Goal: Task Accomplishment & Management: Manage account settings

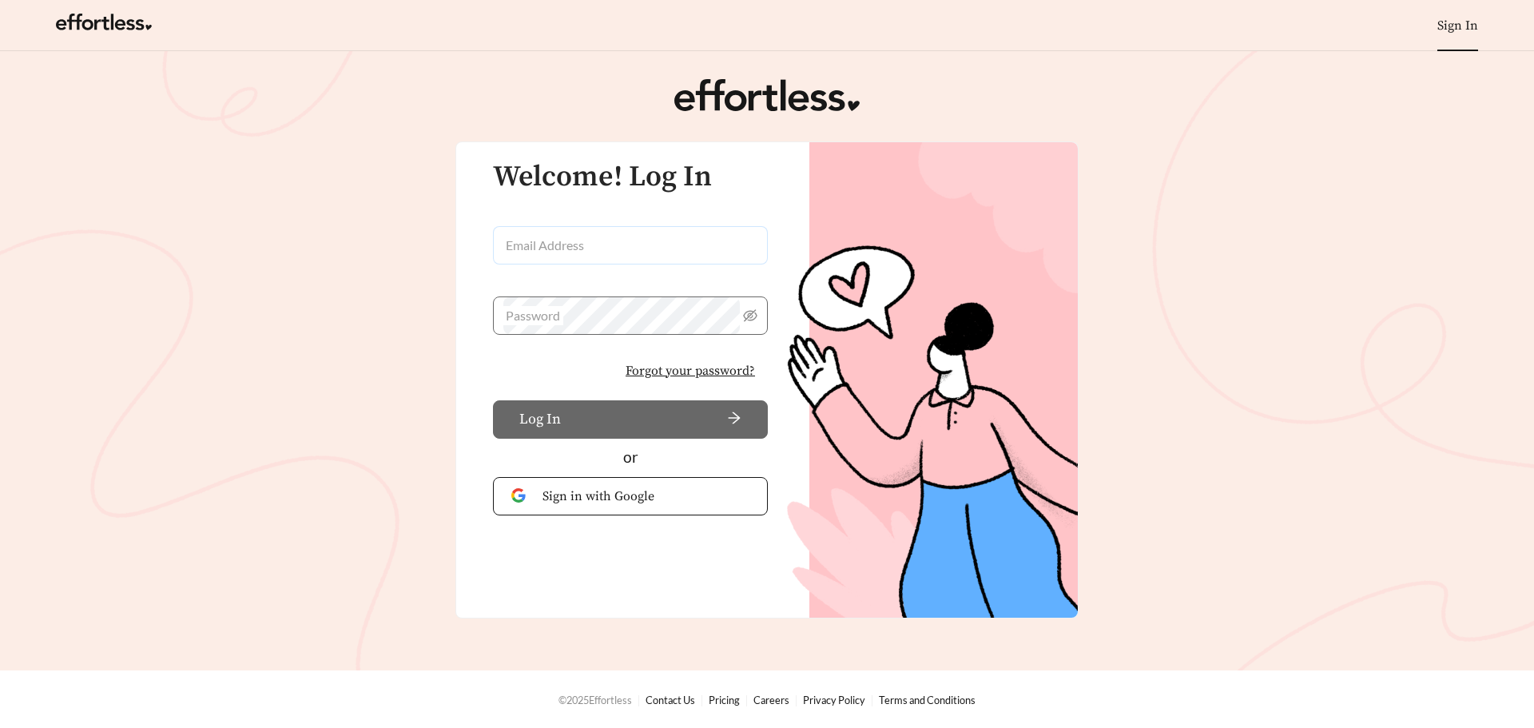
type input "**********"
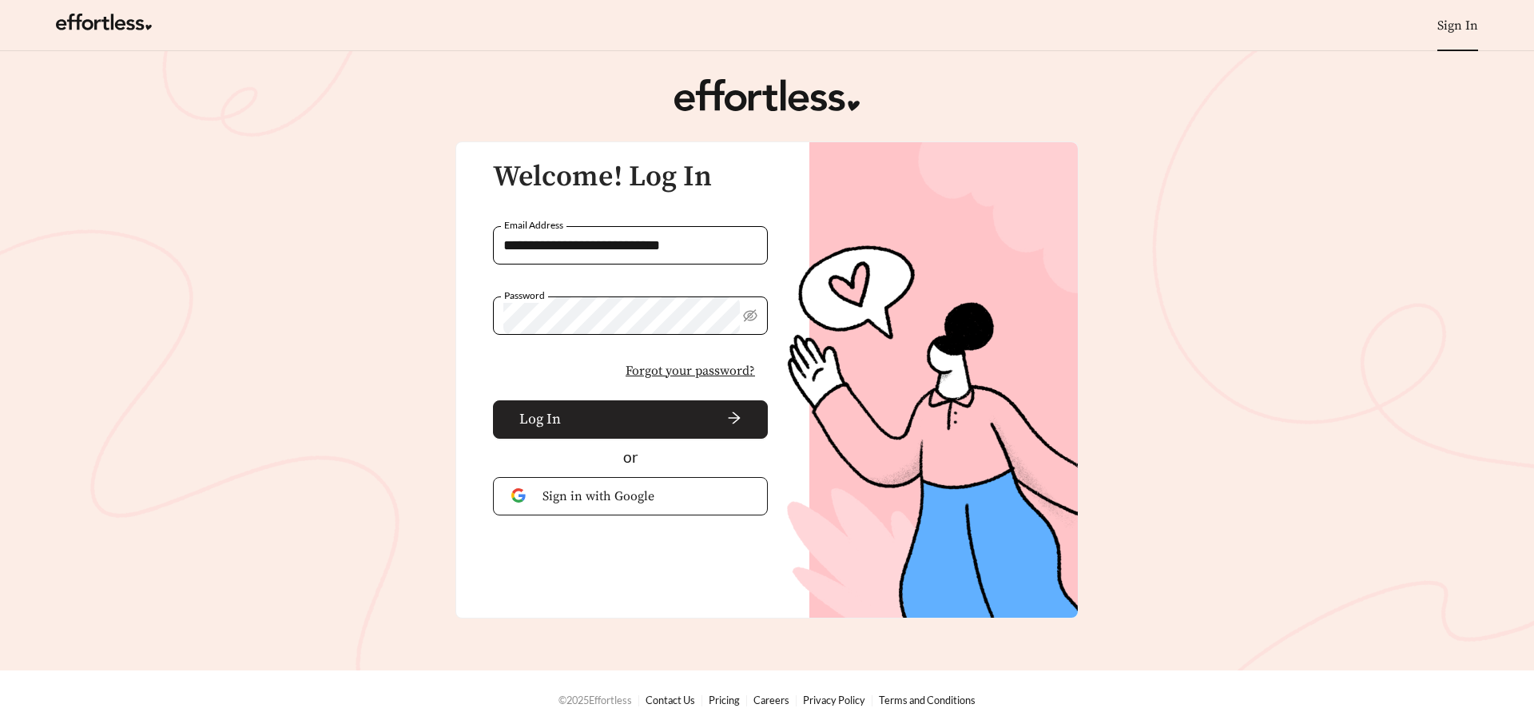
click at [677, 407] on button "Log In" at bounding box center [630, 419] width 275 height 38
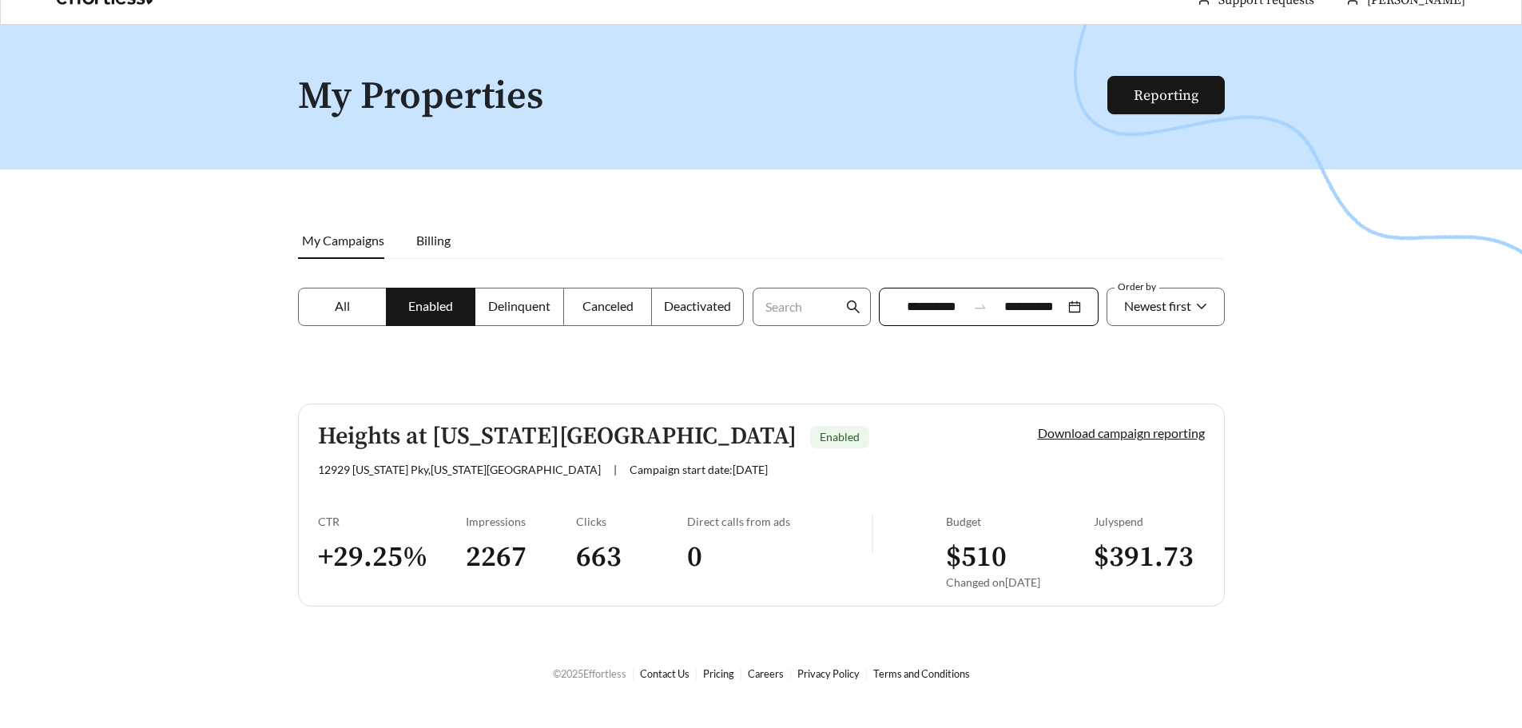
scroll to position [51, 0]
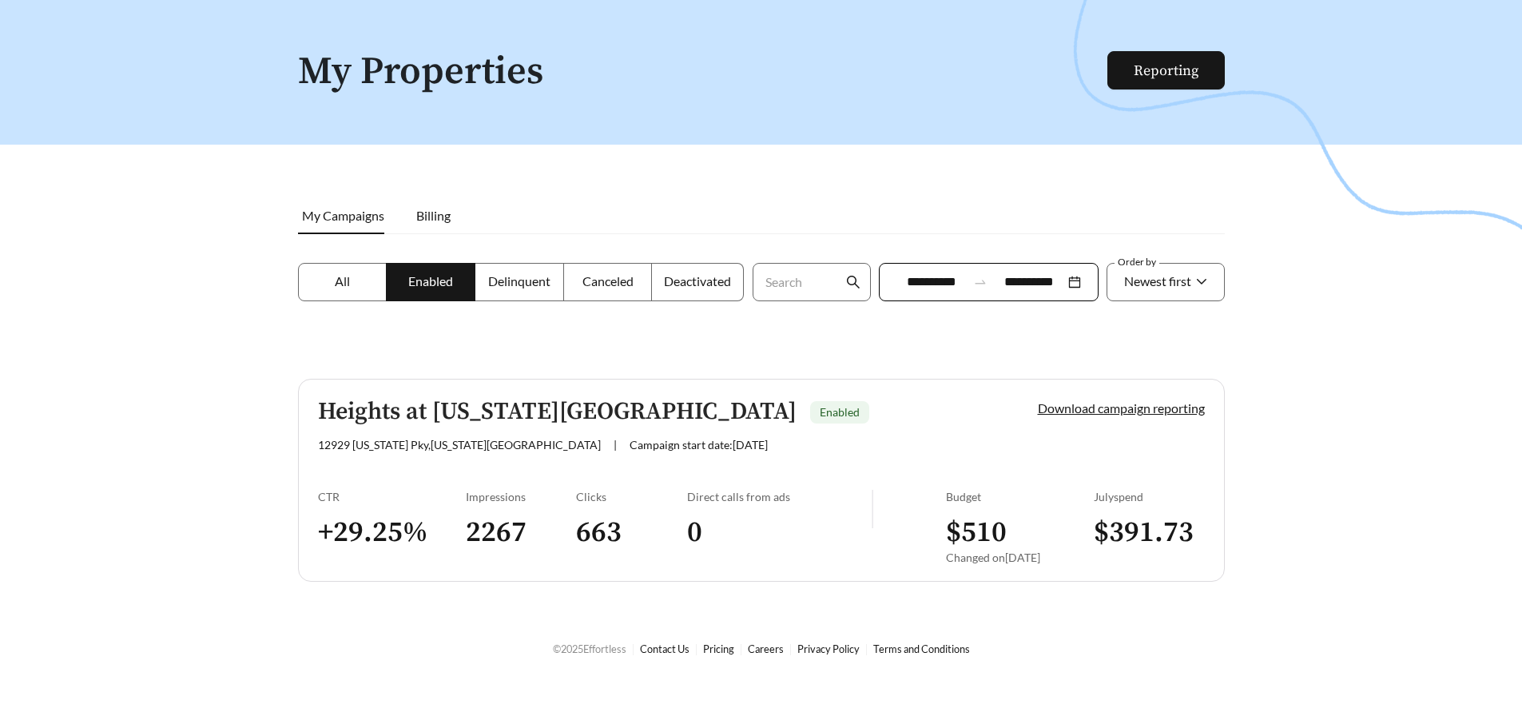
click at [342, 275] on span "All" at bounding box center [342, 280] width 15 height 15
click at [989, 541] on h3 "$ 510" at bounding box center [1020, 532] width 148 height 36
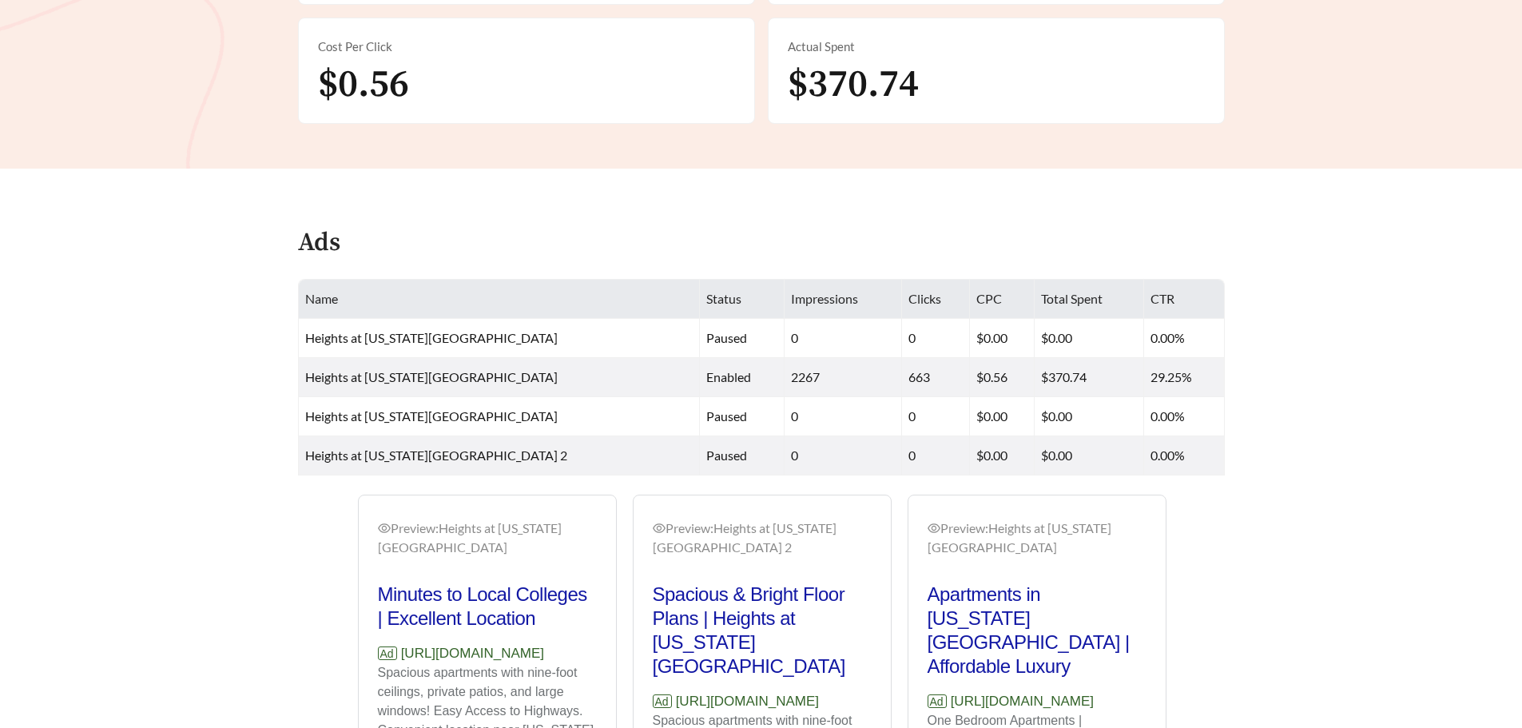
scroll to position [488, 0]
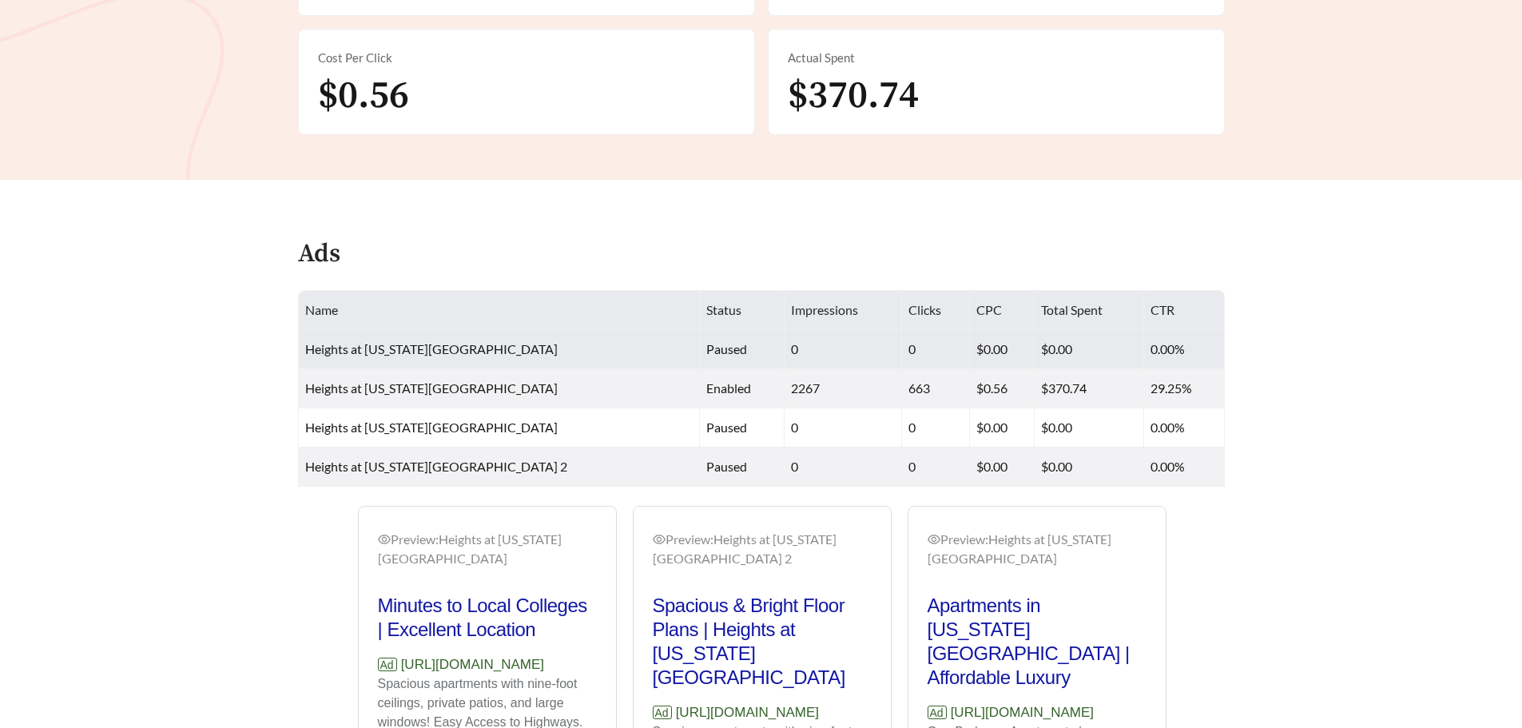
click at [442, 341] on span "Heights at [US_STATE][GEOGRAPHIC_DATA]" at bounding box center [431, 348] width 252 height 15
click at [754, 330] on td "paused" at bounding box center [742, 349] width 85 height 39
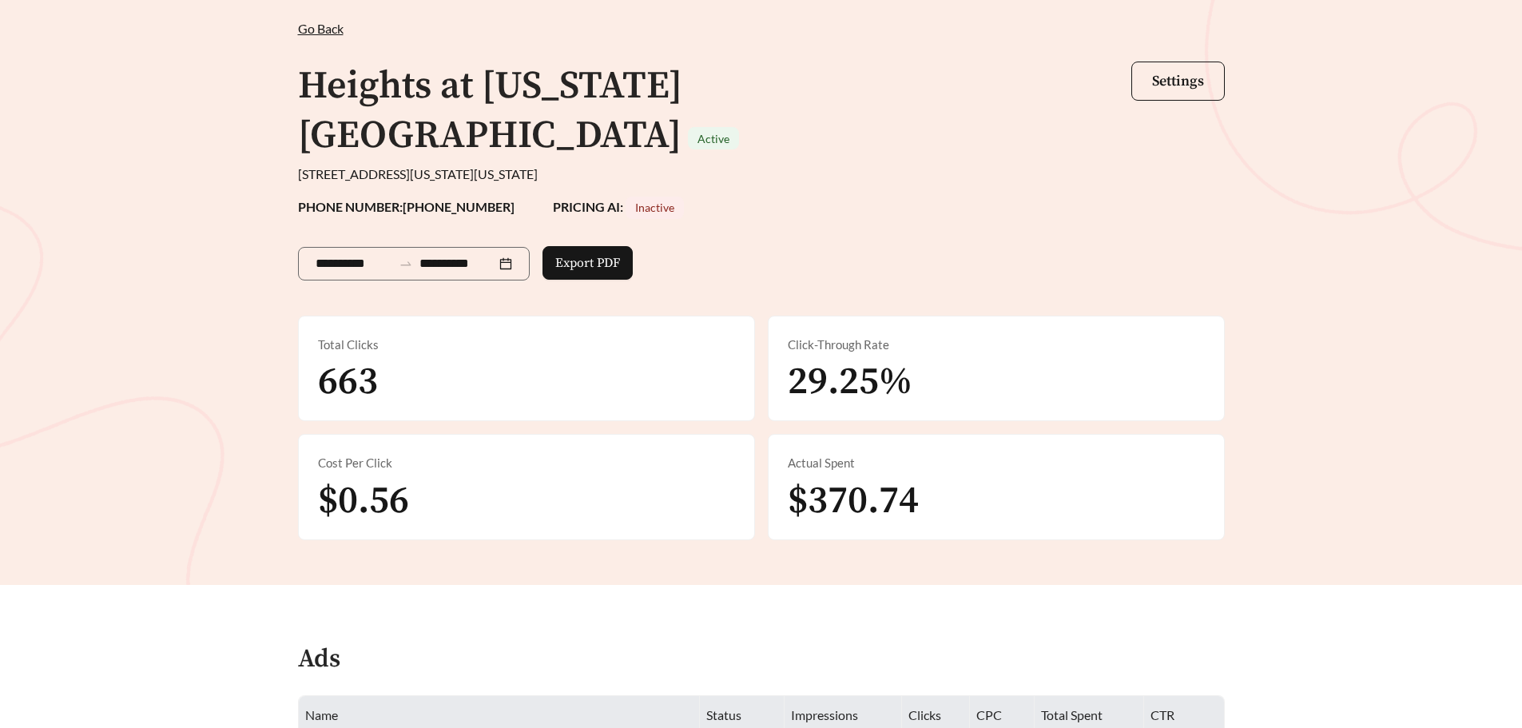
scroll to position [0, 0]
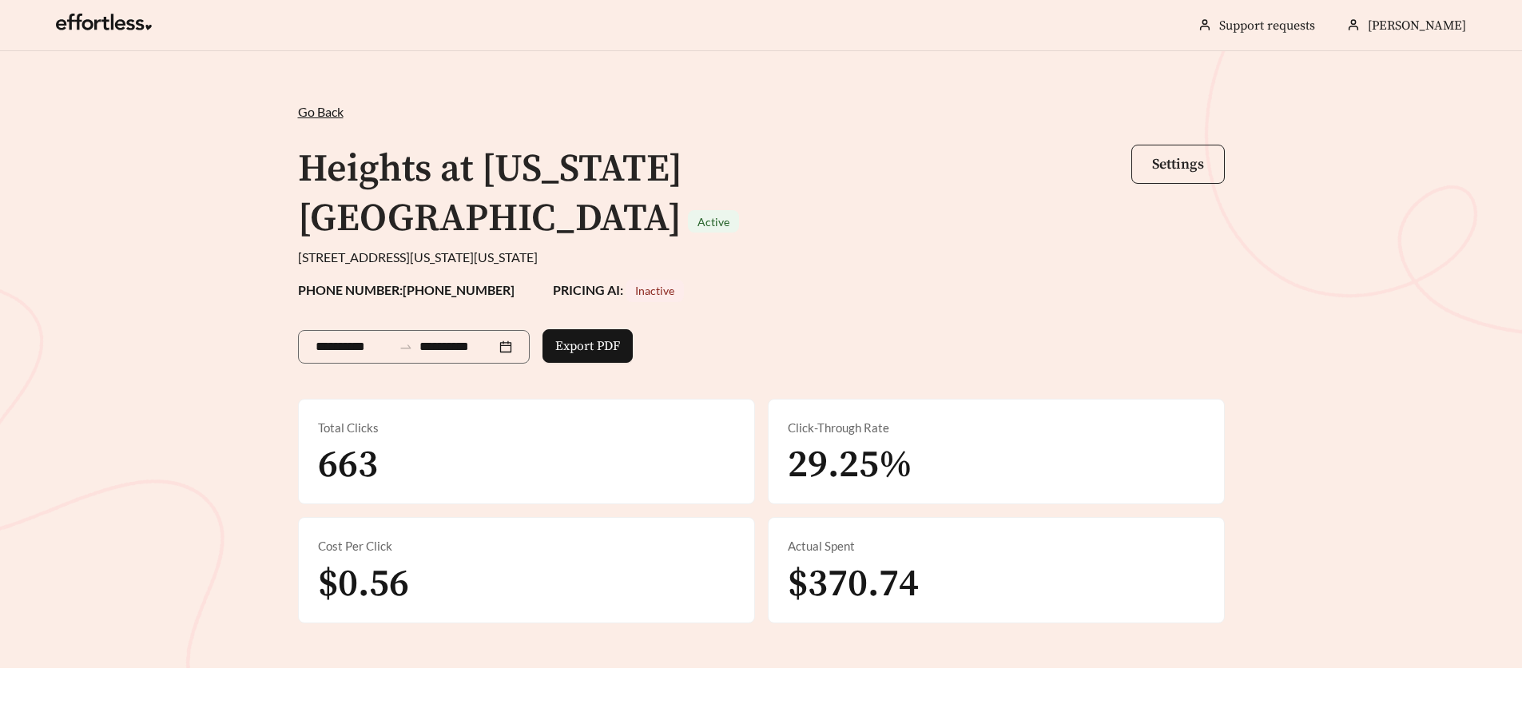
click at [1187, 164] on span "Settings" at bounding box center [1178, 164] width 52 height 18
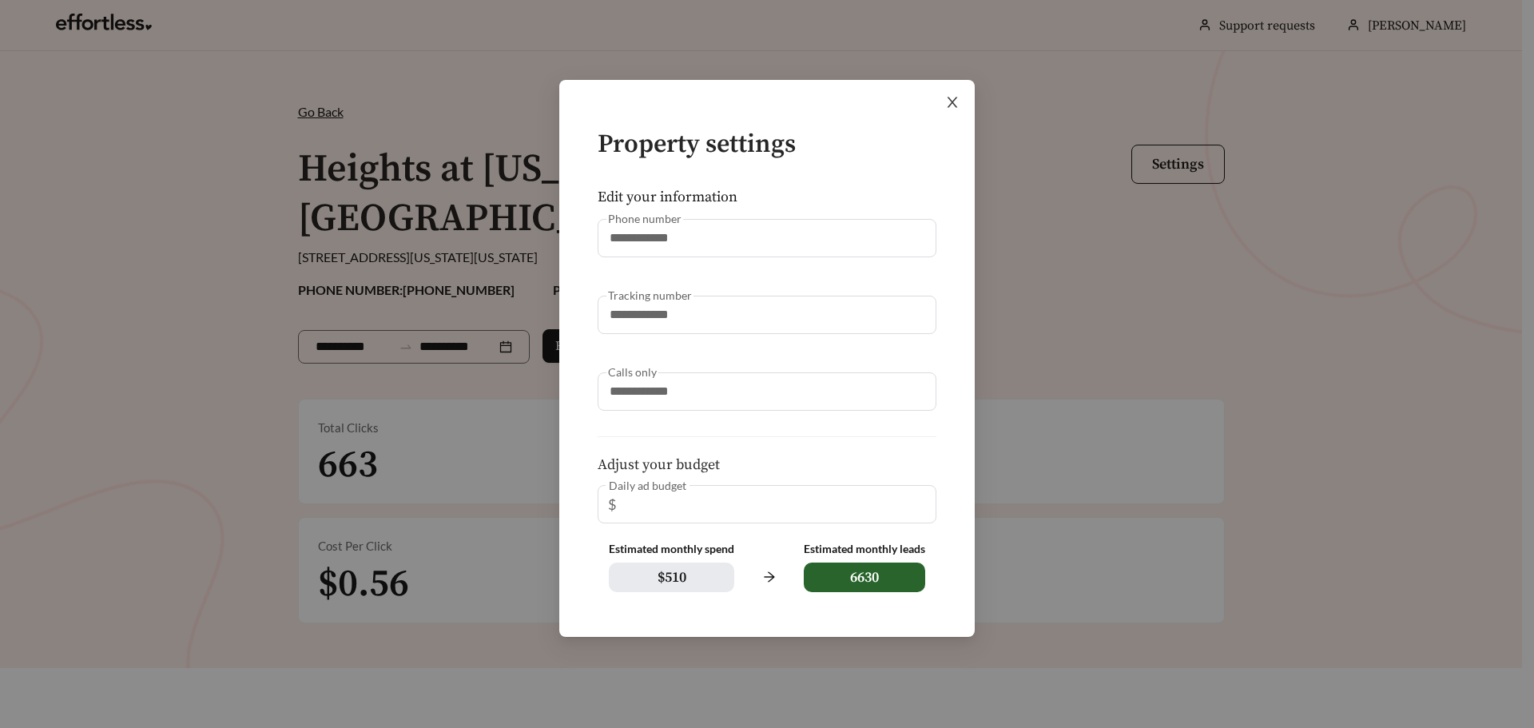
click at [947, 104] on icon "close" at bounding box center [952, 102] width 14 height 14
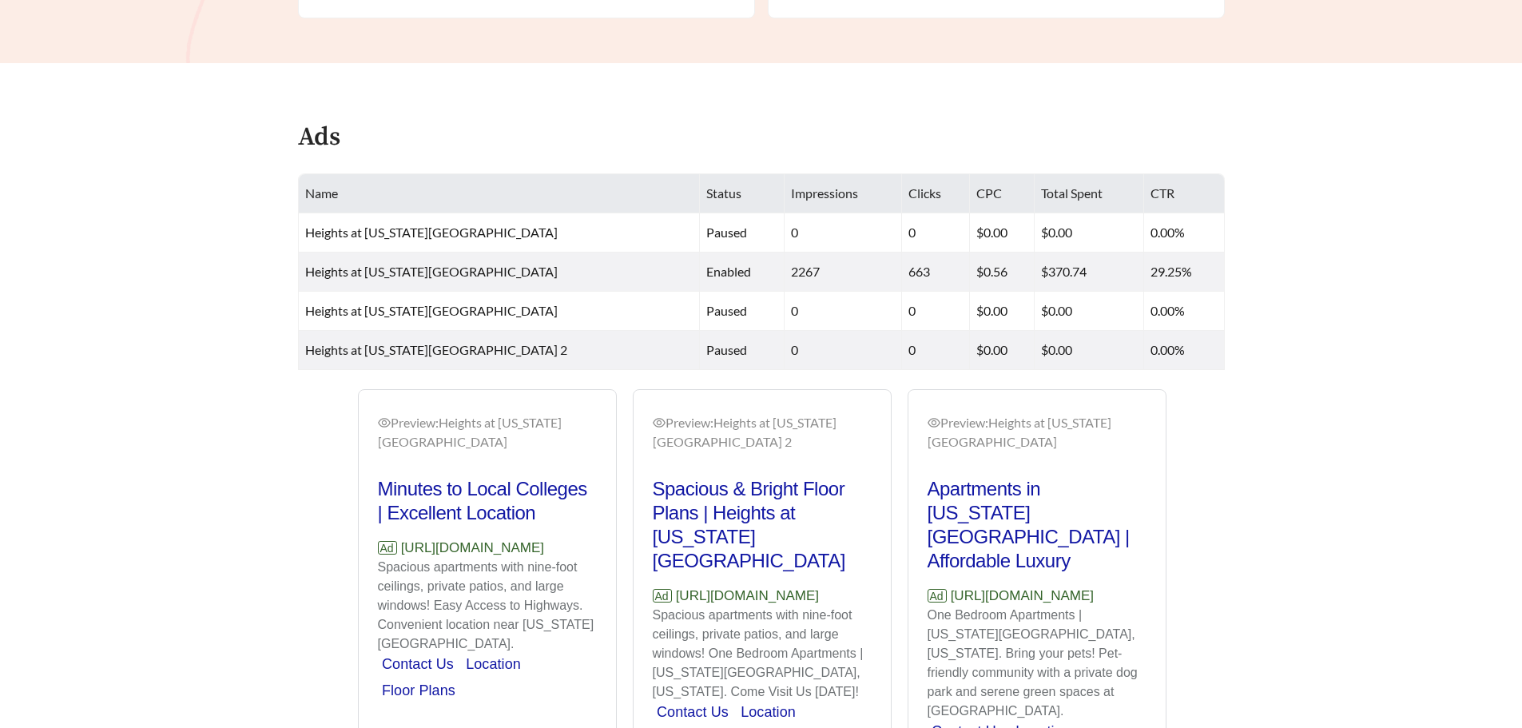
scroll to position [648, 0]
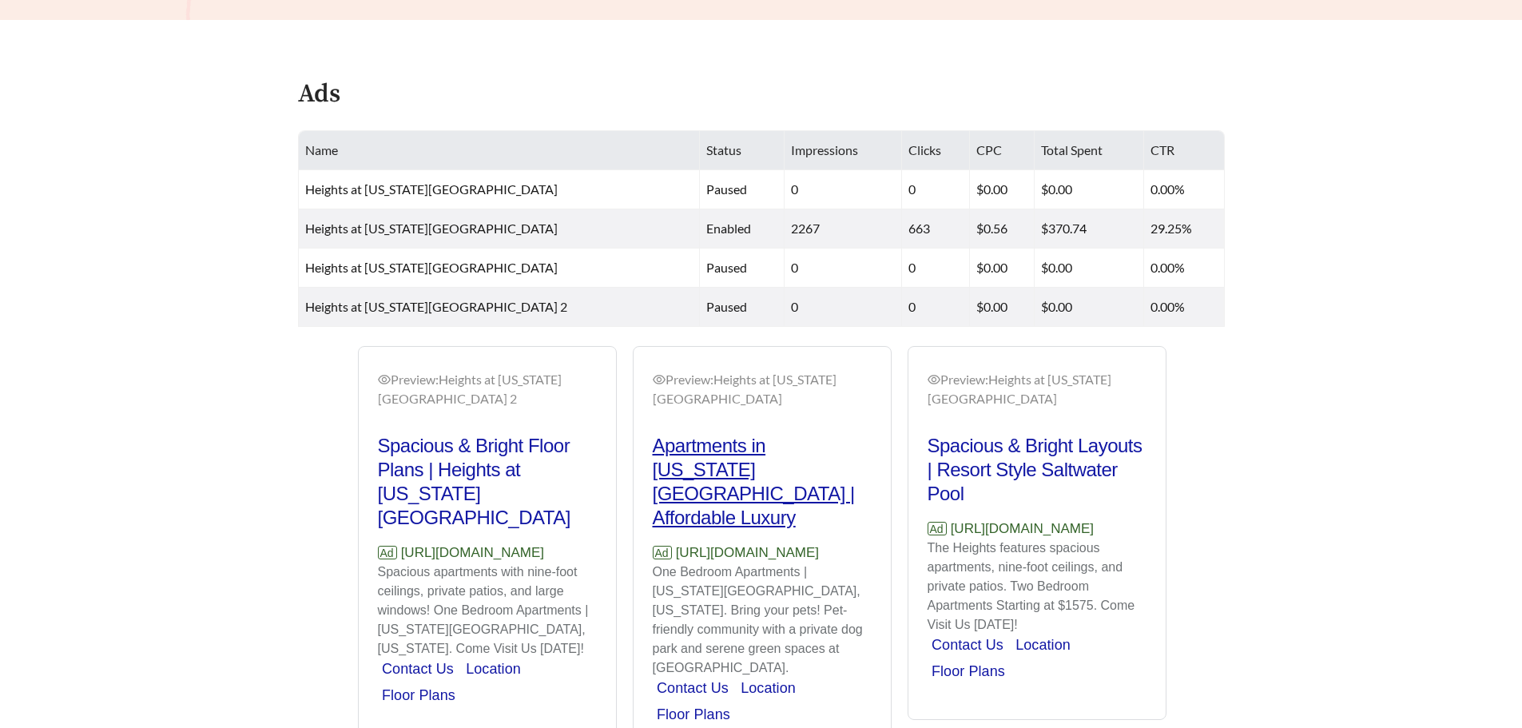
click at [762, 434] on h2 "Apartments in [US_STATE][GEOGRAPHIC_DATA] | Affordable Luxury" at bounding box center [762, 482] width 219 height 96
click at [744, 434] on h2 "Apartments in [US_STATE][GEOGRAPHIC_DATA] | Affordable Luxury" at bounding box center [762, 482] width 219 height 96
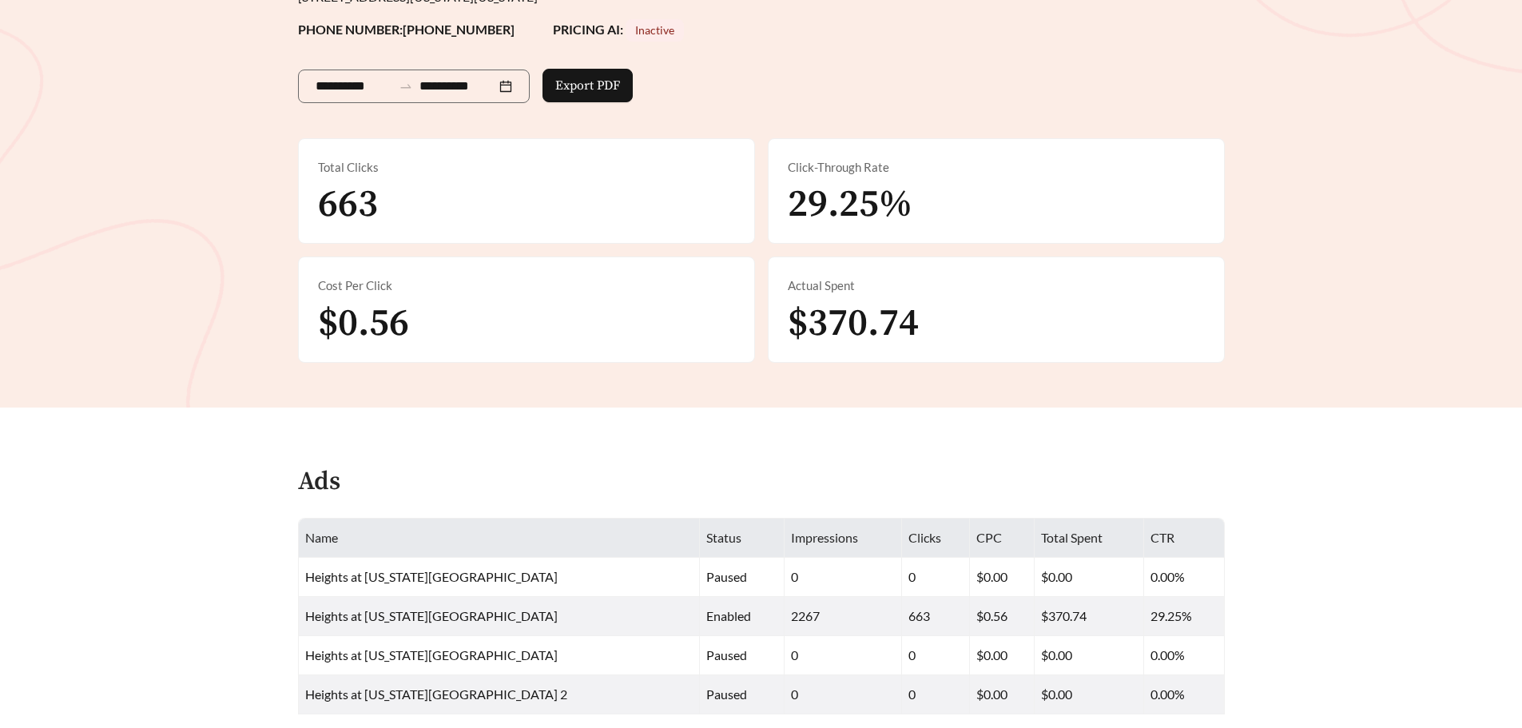
scroll to position [320, 0]
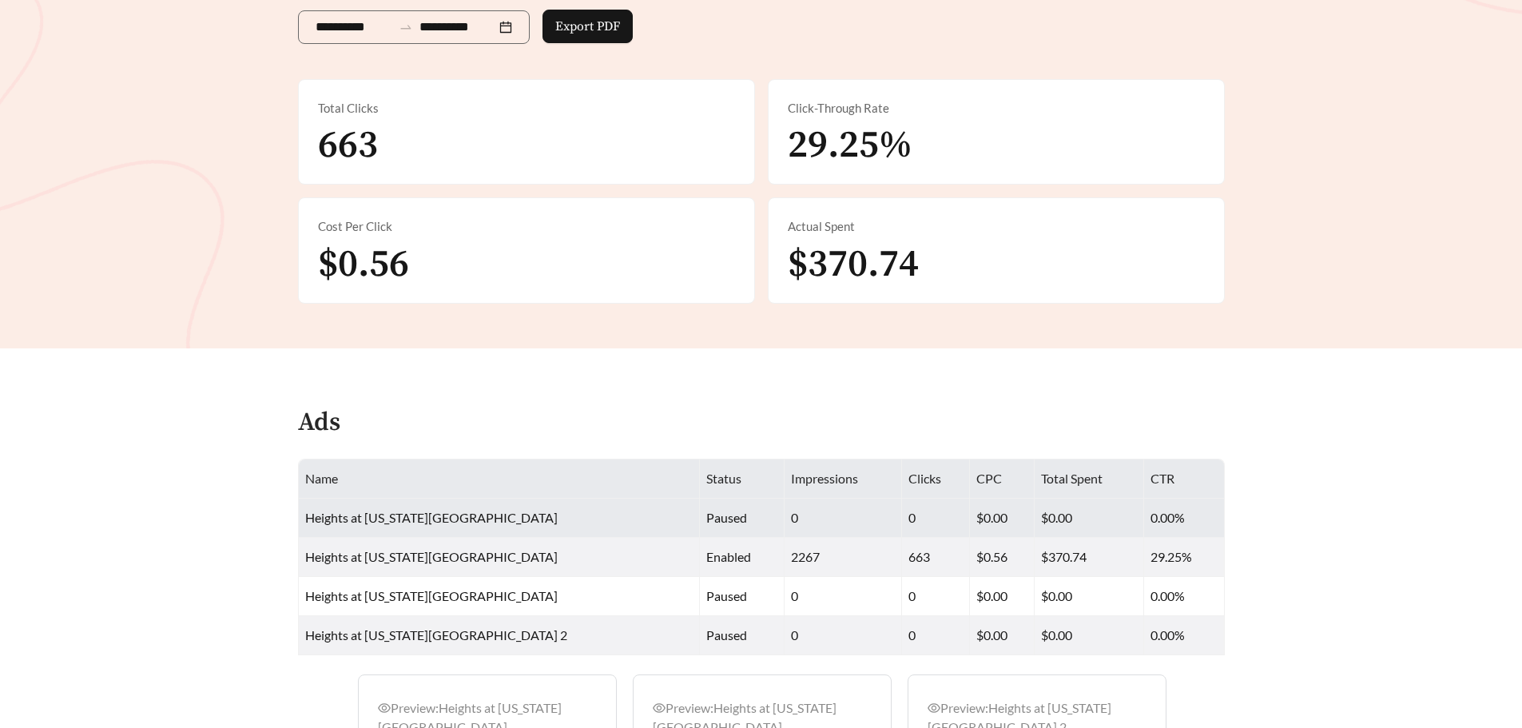
click at [1125, 498] on td "$0.00" at bounding box center [1088, 517] width 109 height 39
click at [1124, 498] on td "$0.00" at bounding box center [1088, 517] width 109 height 39
click at [430, 510] on span "Heights at [US_STATE][GEOGRAPHIC_DATA]" at bounding box center [431, 517] width 252 height 15
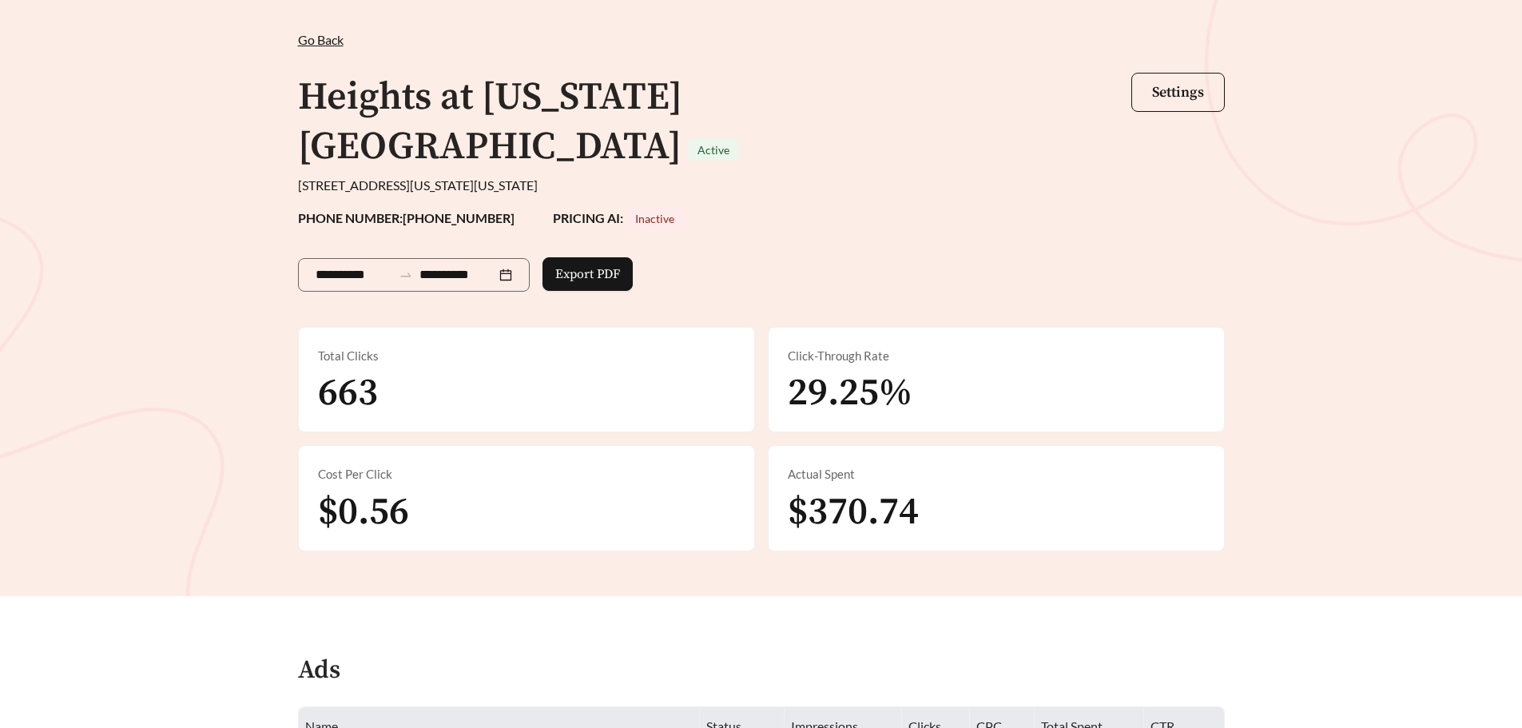
scroll to position [0, 0]
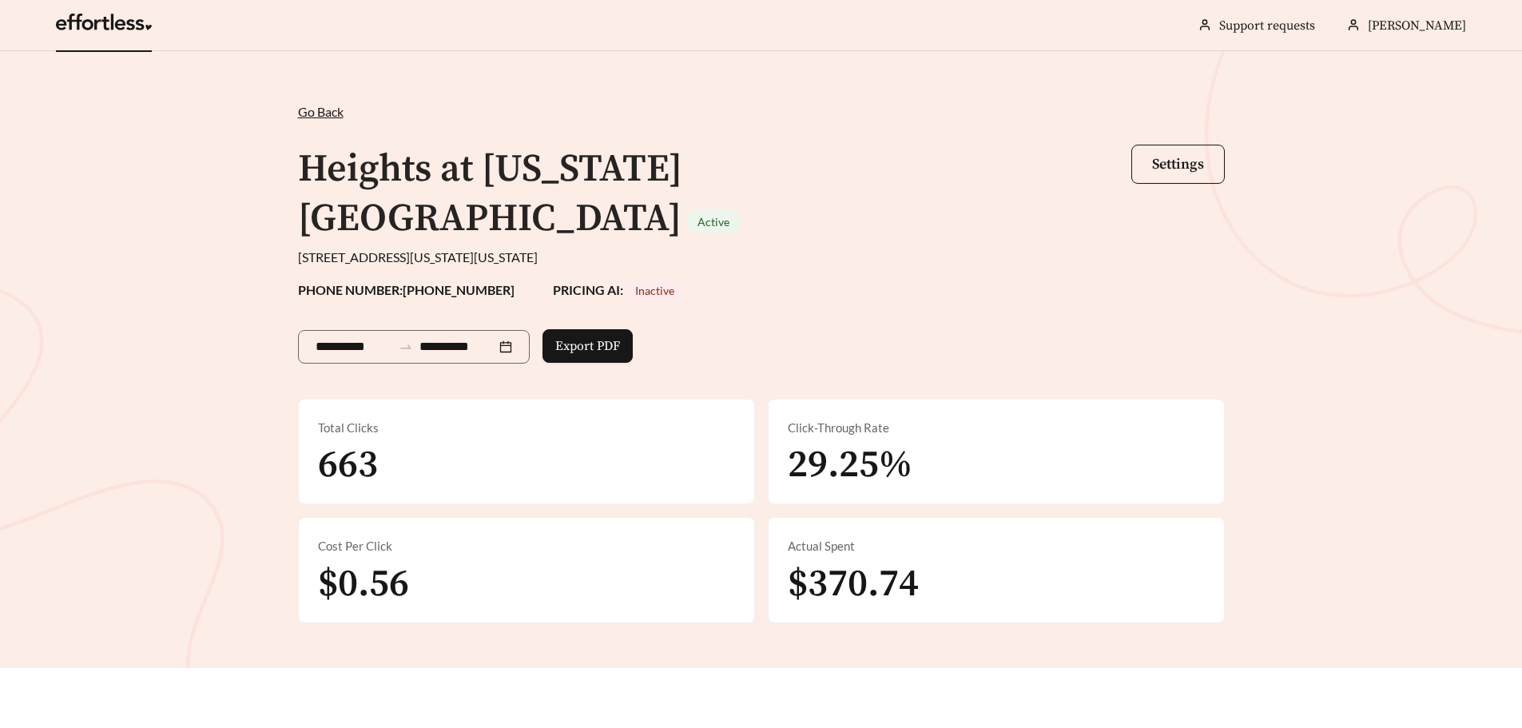
click at [77, 22] on link at bounding box center [104, 26] width 96 height 16
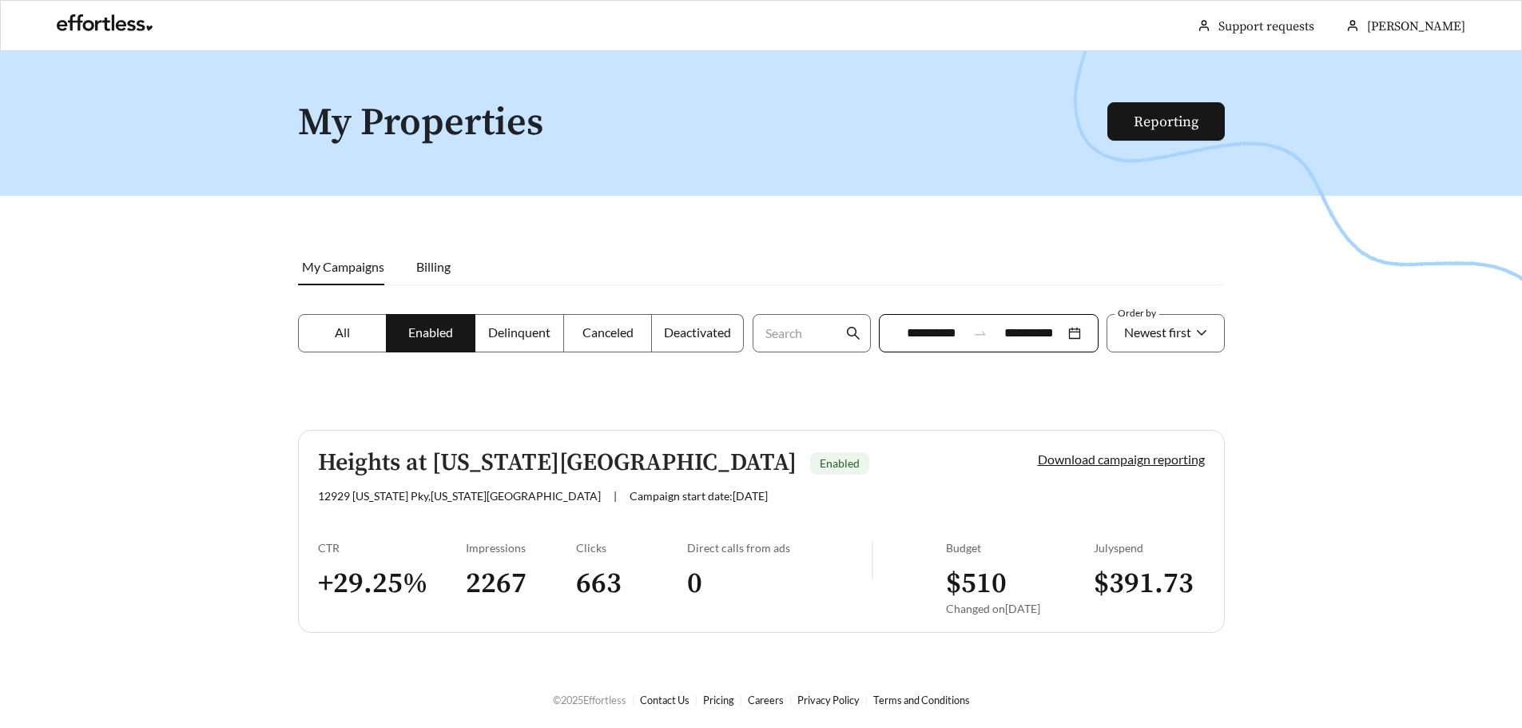
click at [343, 272] on span "My Campaigns" at bounding box center [343, 266] width 82 height 15
click at [696, 574] on h3 "0" at bounding box center [779, 584] width 185 height 36
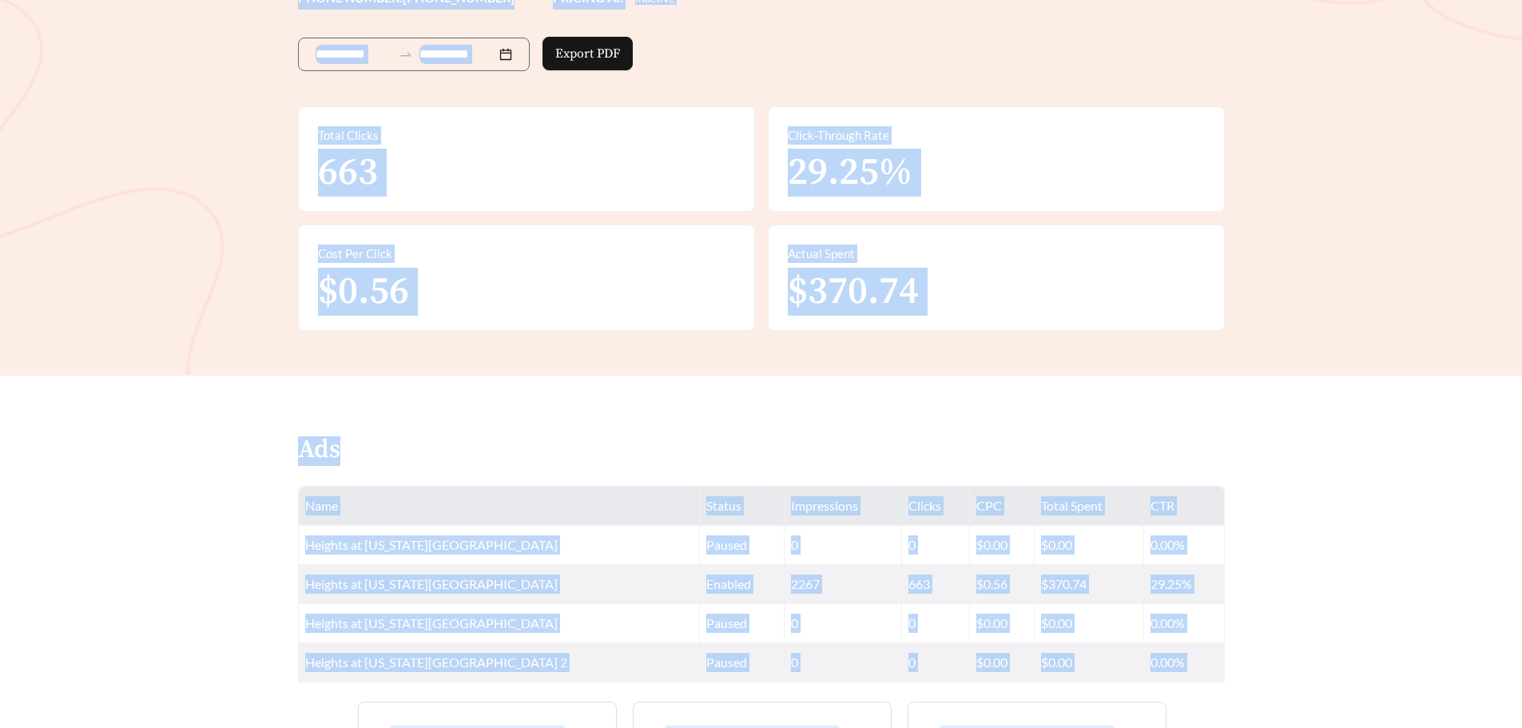
scroll to position [399, 0]
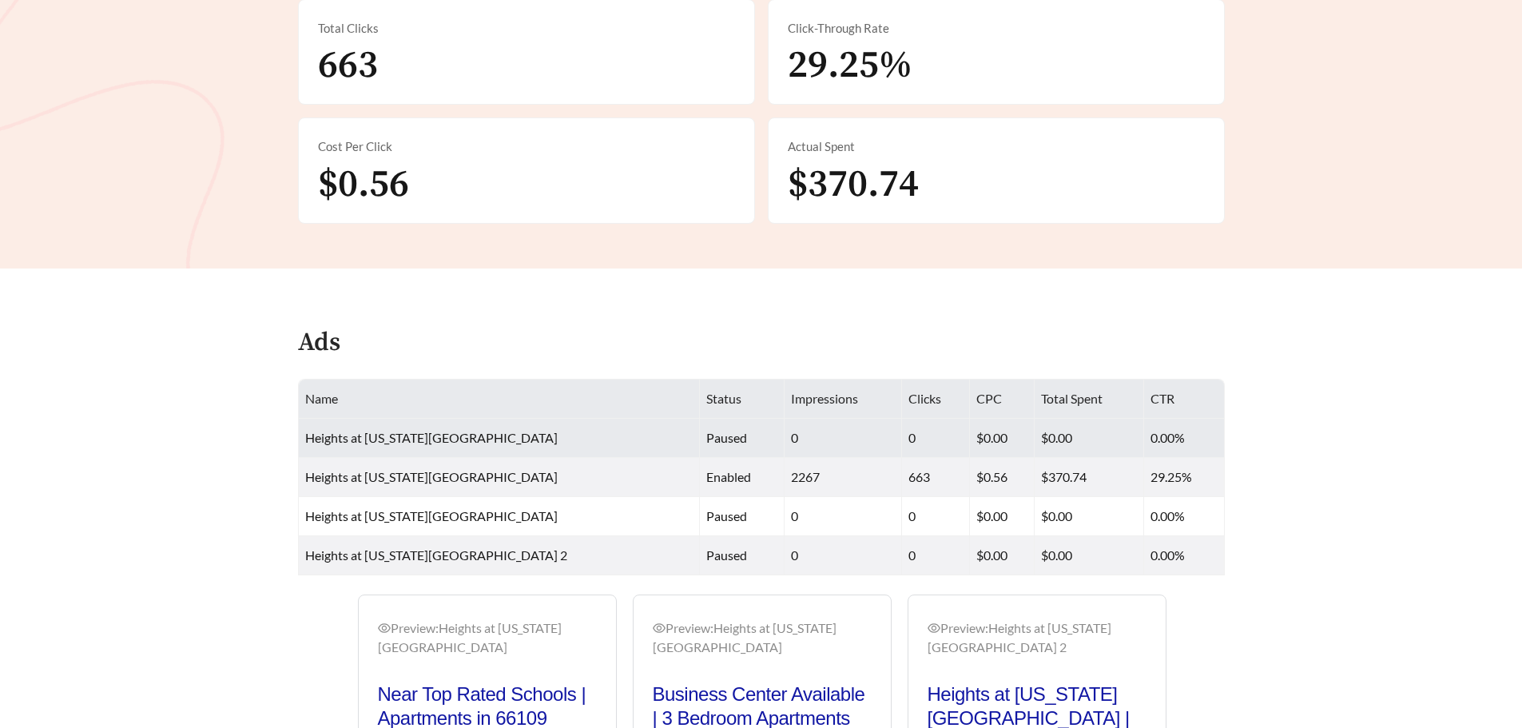
click at [1165, 419] on td "0.00%" at bounding box center [1184, 438] width 81 height 39
click at [1162, 419] on td "0.00%" at bounding box center [1184, 438] width 81 height 39
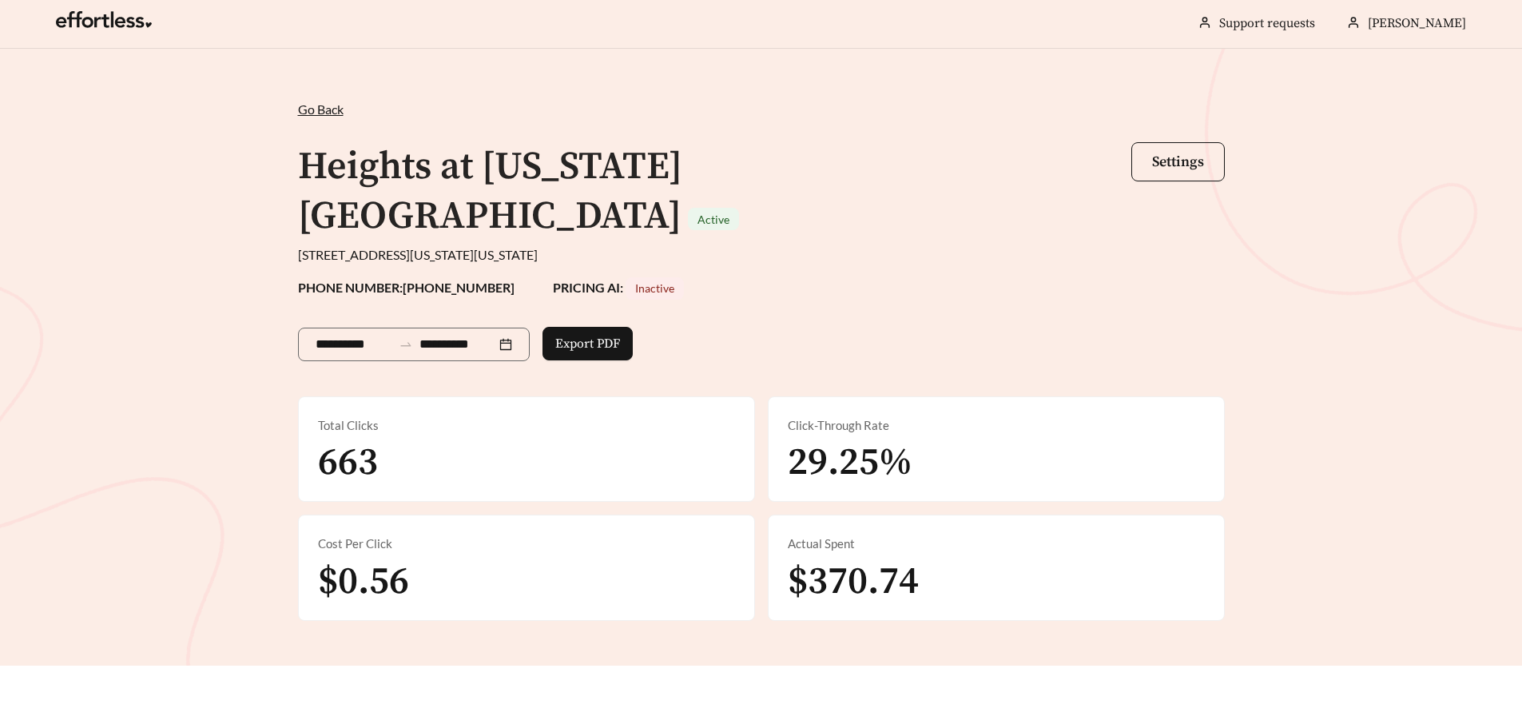
scroll to position [0, 0]
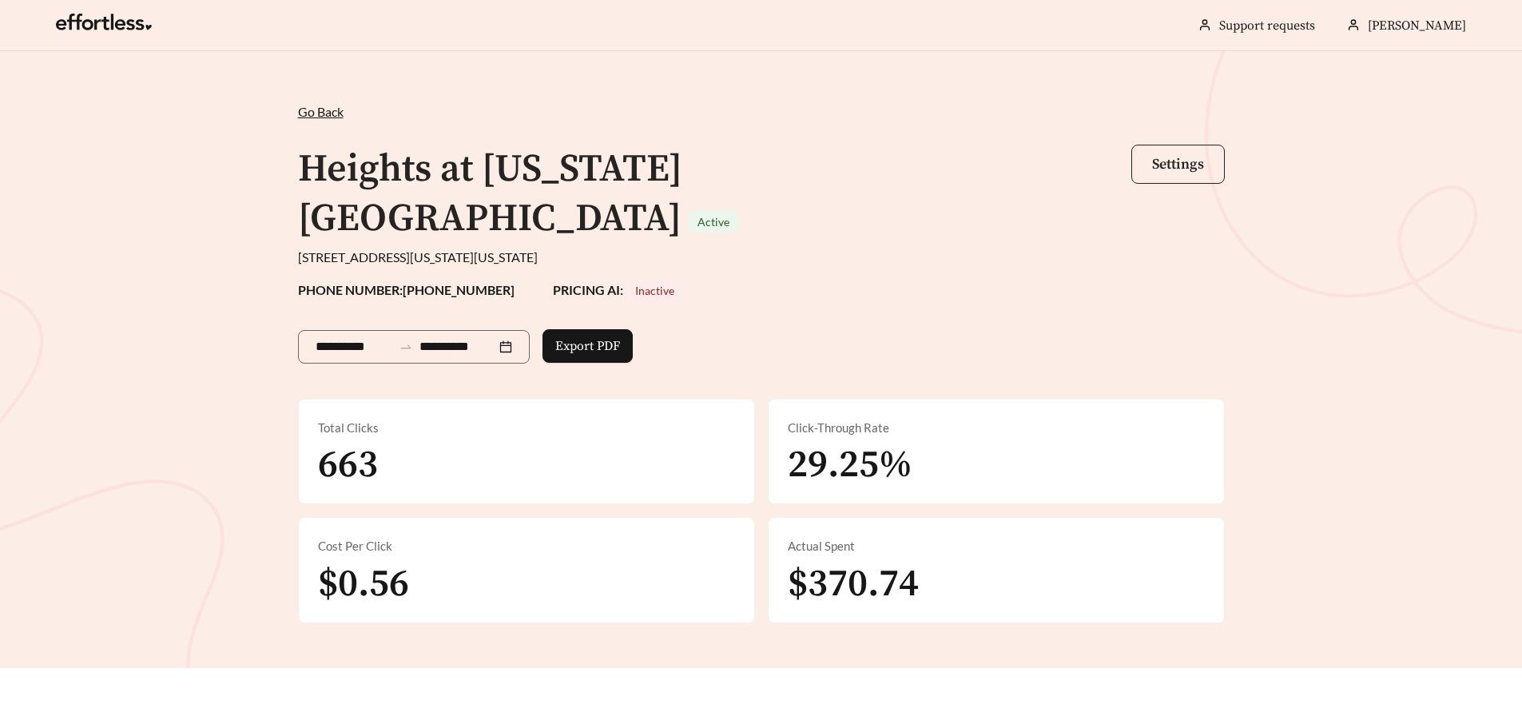
click at [1188, 156] on span "Settings" at bounding box center [1178, 164] width 52 height 18
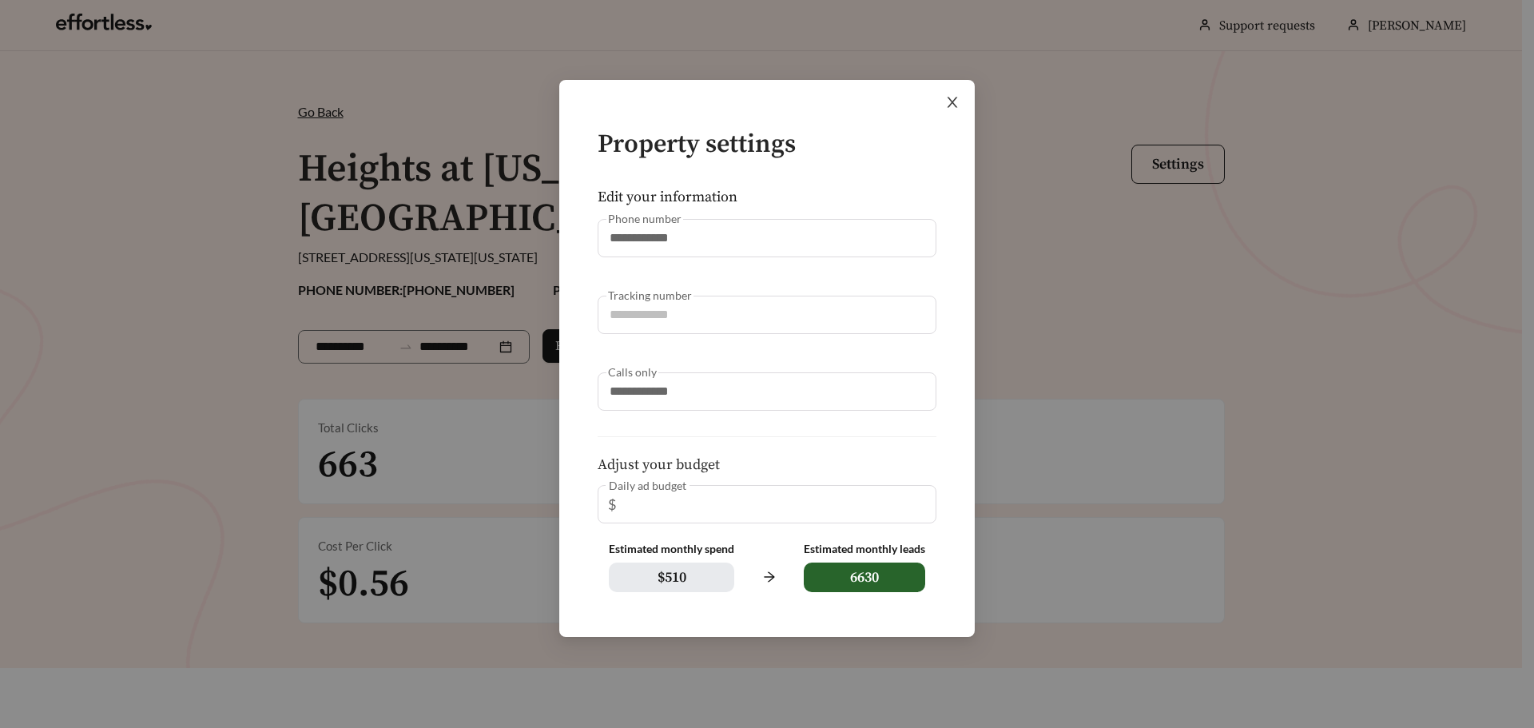
click at [954, 93] on span "Close" at bounding box center [952, 102] width 45 height 45
